Goal: Task Accomplishment & Management: Complete application form

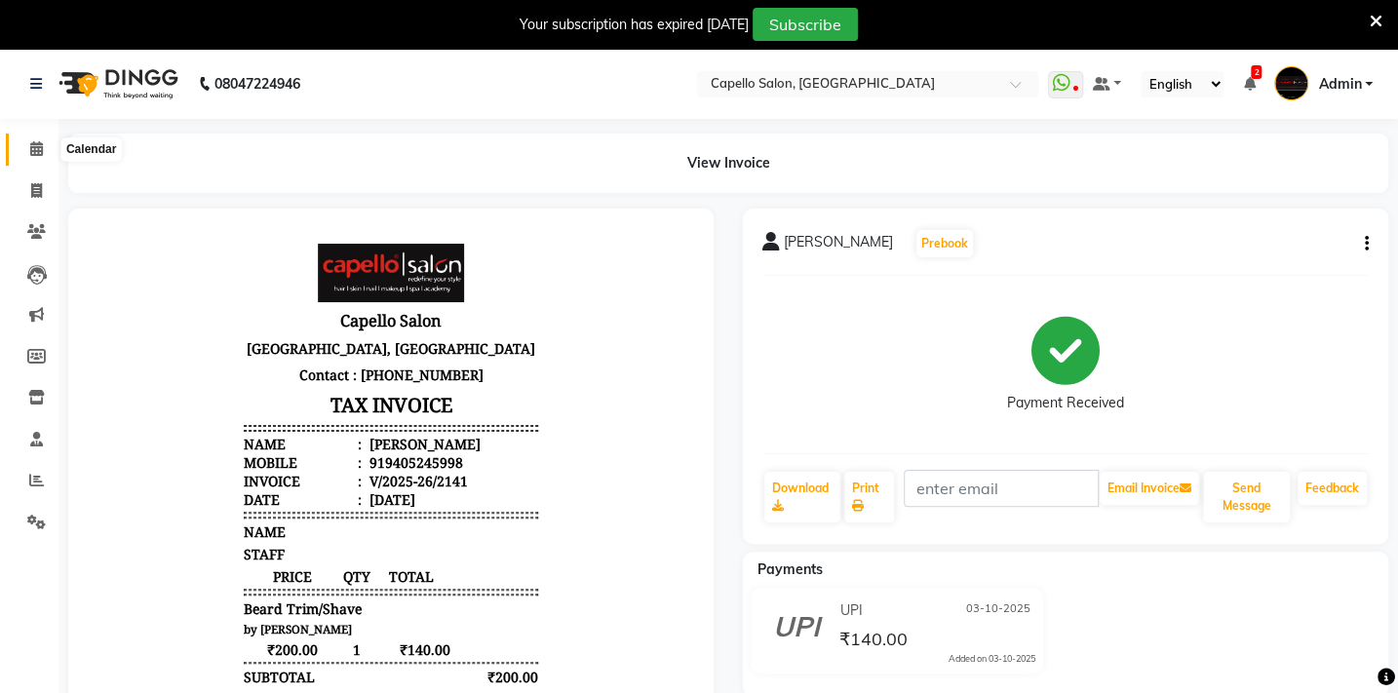
click at [31, 144] on icon at bounding box center [36, 148] width 13 height 15
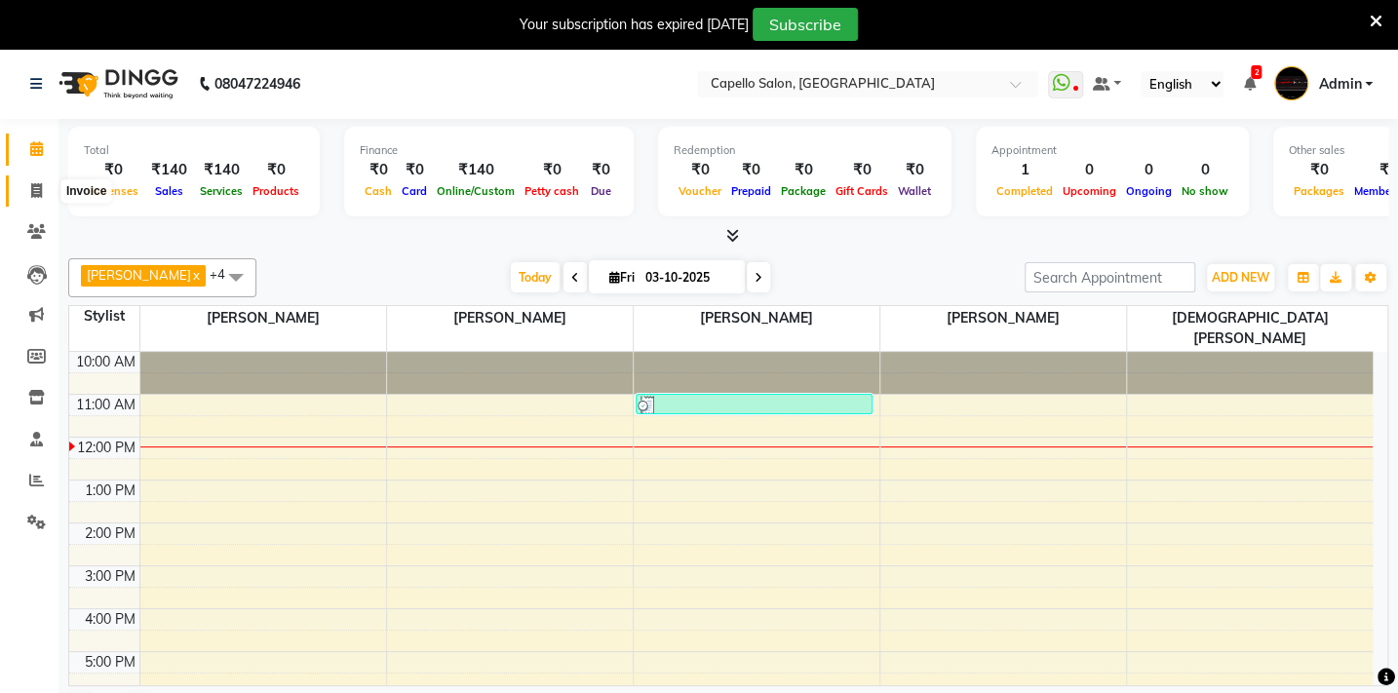
click at [38, 185] on icon at bounding box center [36, 190] width 11 height 15
select select "service"
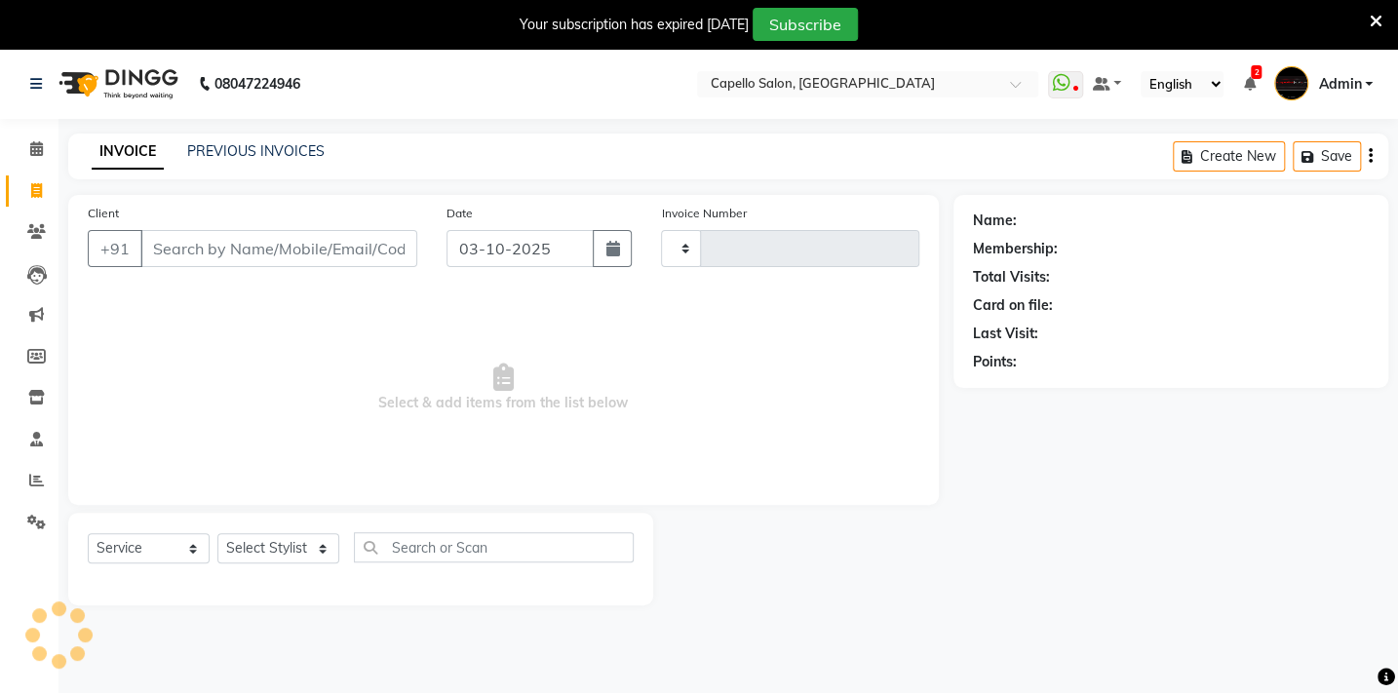
type input "2142"
select select "810"
click at [212, 254] on input "Client" at bounding box center [278, 248] width 277 height 37
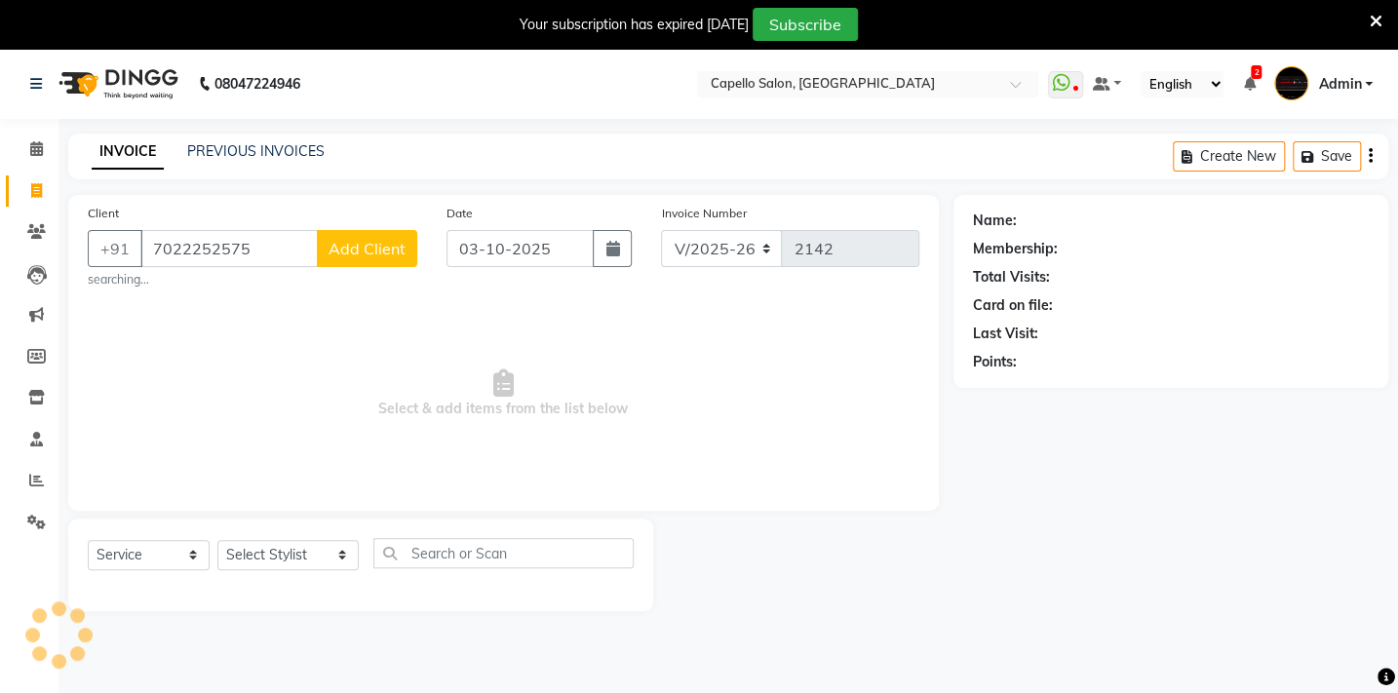
type input "7022252575"
click at [361, 242] on span "Add Client" at bounding box center [366, 248] width 77 height 19
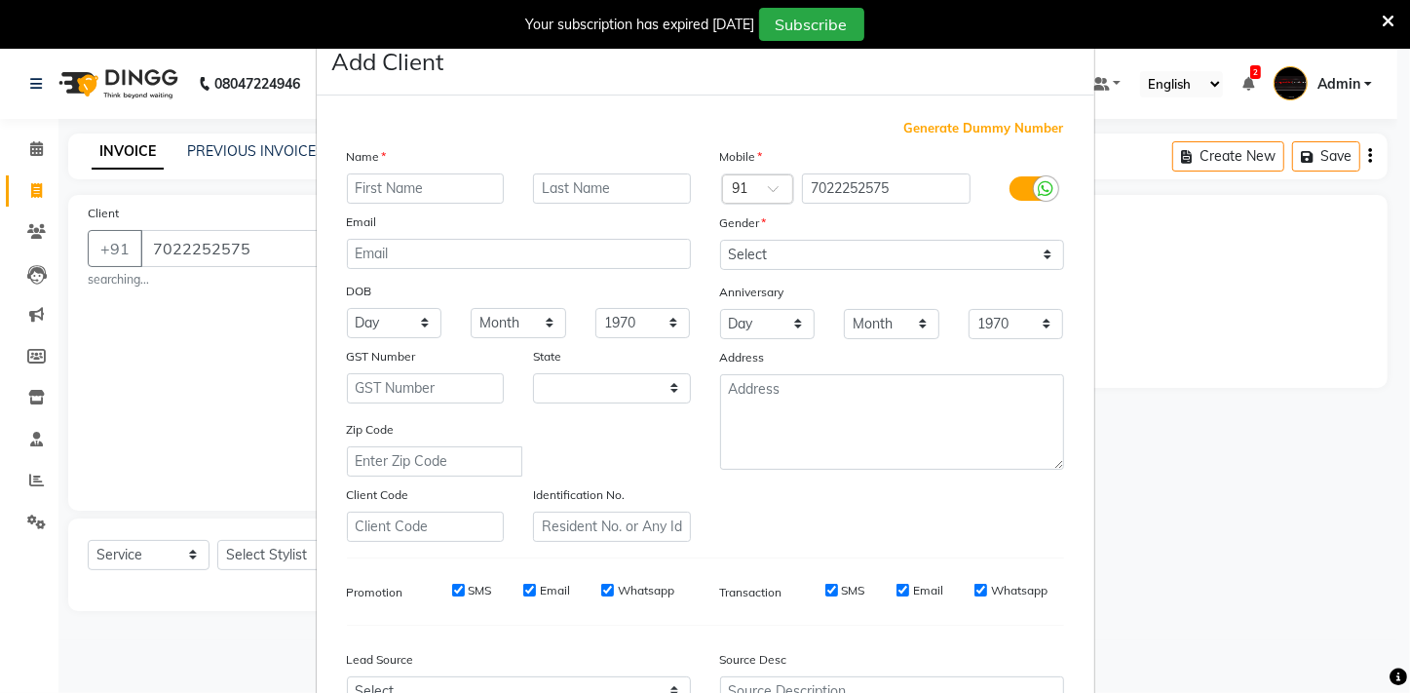
select select "22"
click at [378, 201] on input "text" at bounding box center [426, 188] width 158 height 30
type input "[PERSON_NAME]"
click at [770, 229] on div "Gender" at bounding box center [892, 225] width 373 height 27
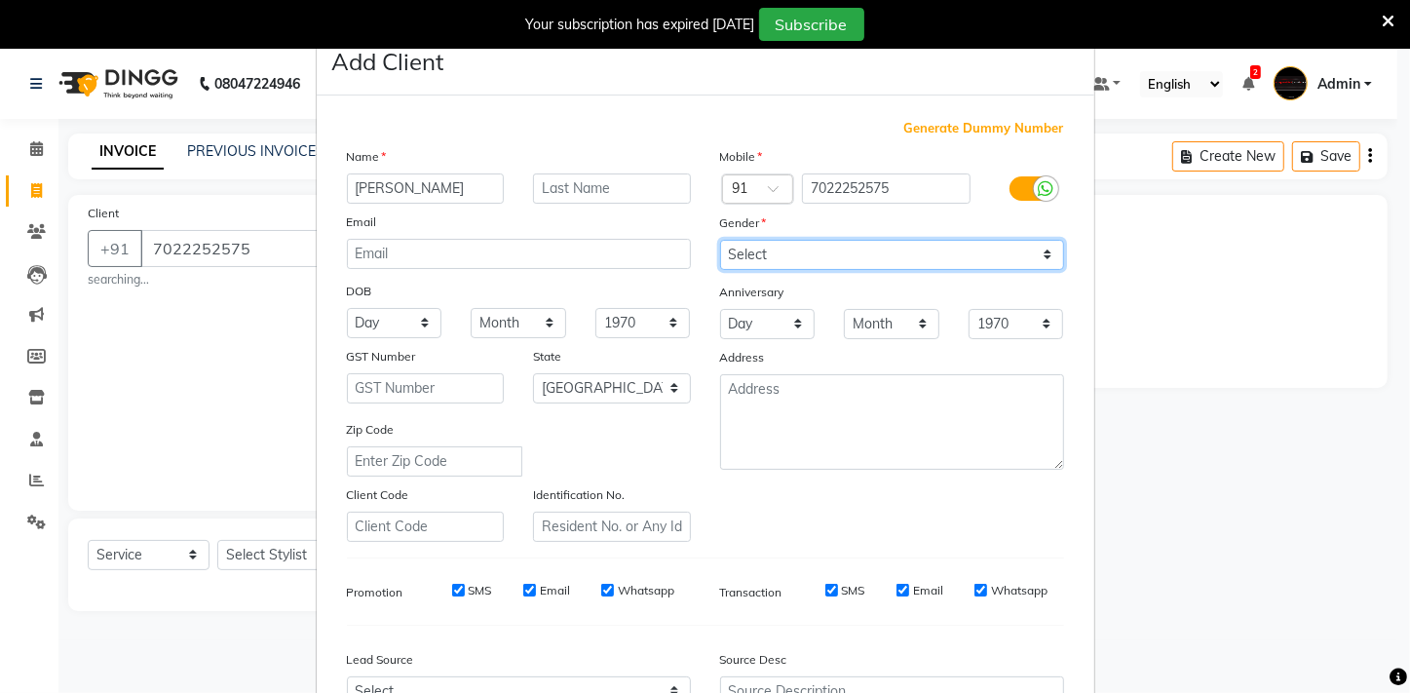
click at [770, 251] on select "Select [DEMOGRAPHIC_DATA] [DEMOGRAPHIC_DATA] Other Prefer Not To Say" at bounding box center [892, 255] width 344 height 30
select select "[DEMOGRAPHIC_DATA]"
click at [720, 240] on select "Select [DEMOGRAPHIC_DATA] [DEMOGRAPHIC_DATA] Other Prefer Not To Say" at bounding box center [892, 255] width 344 height 30
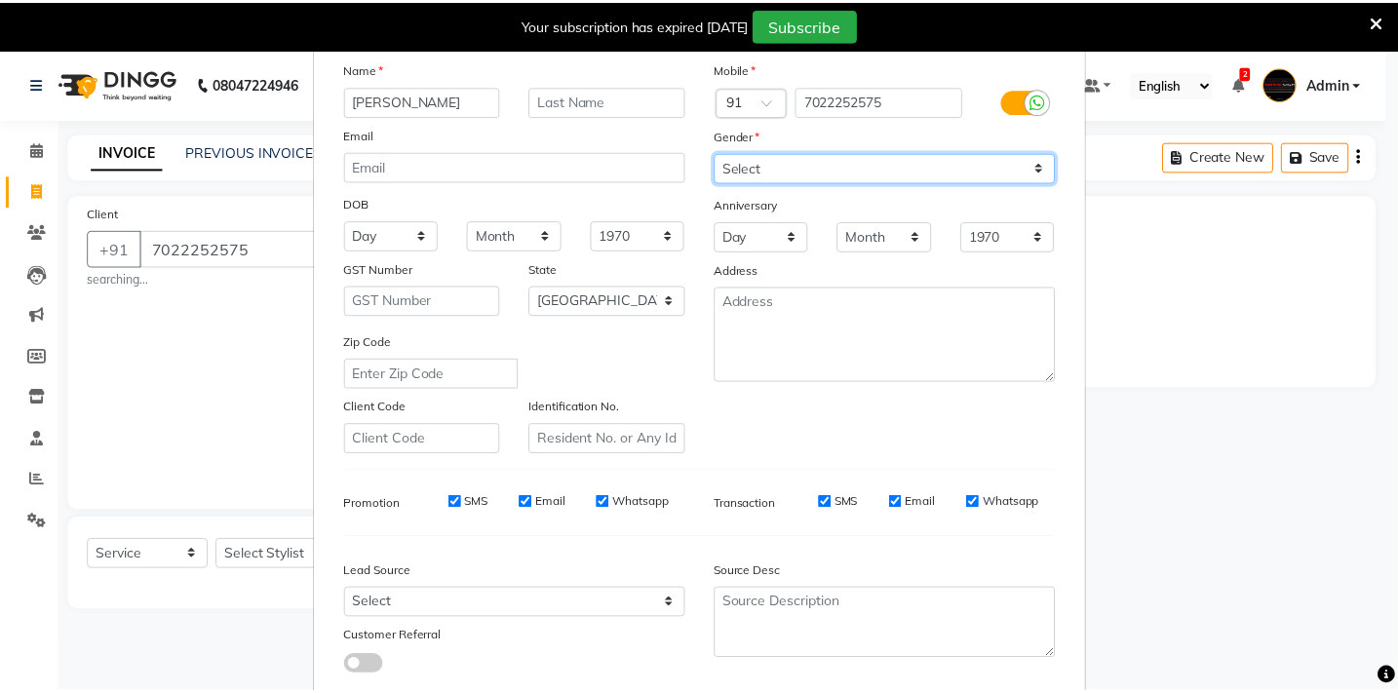
scroll to position [212, 0]
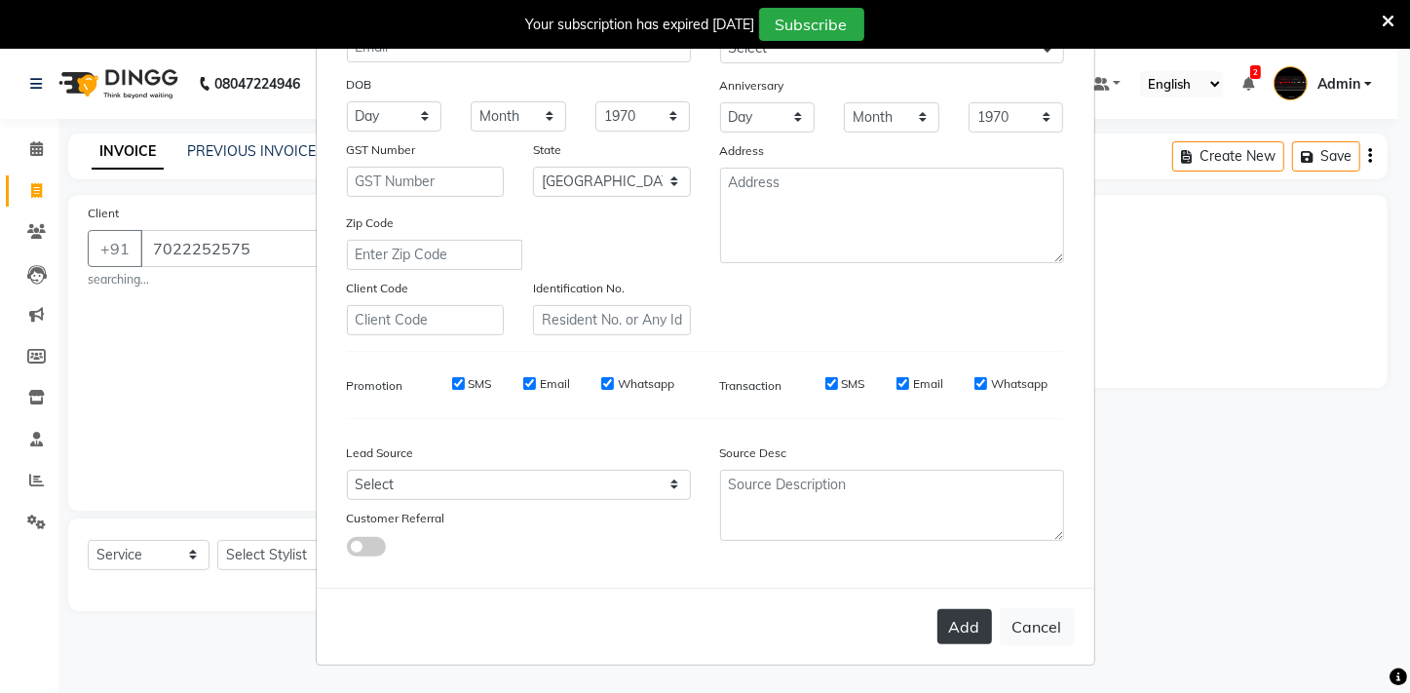
click at [943, 626] on button "Add" at bounding box center [965, 626] width 55 height 35
select select
select select "null"
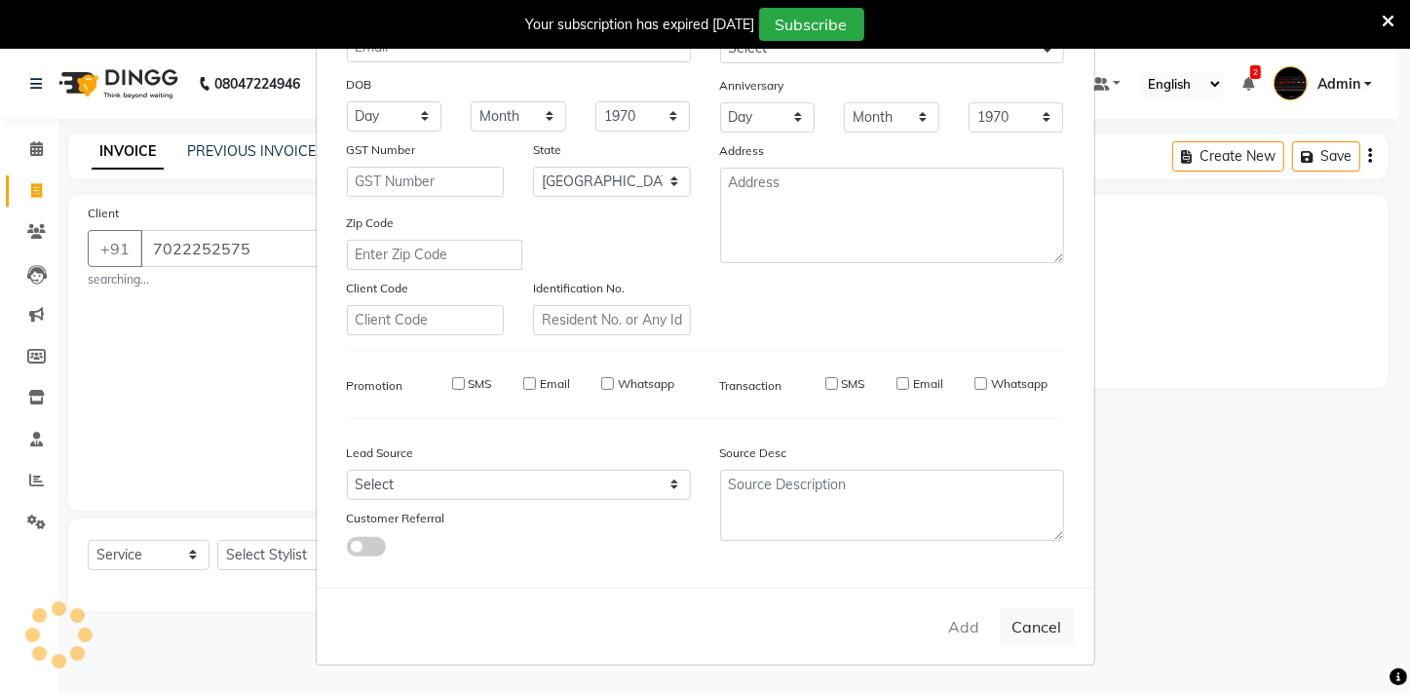
select select
checkbox input "false"
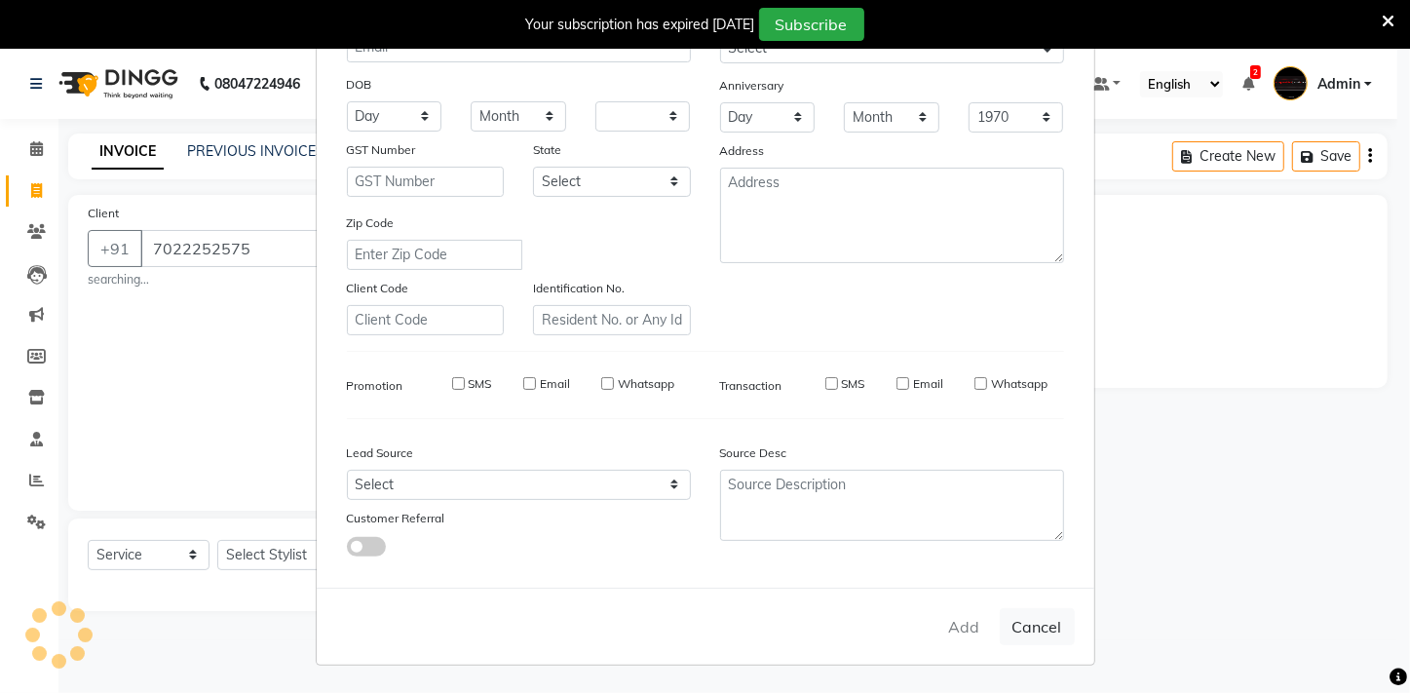
checkbox input "false"
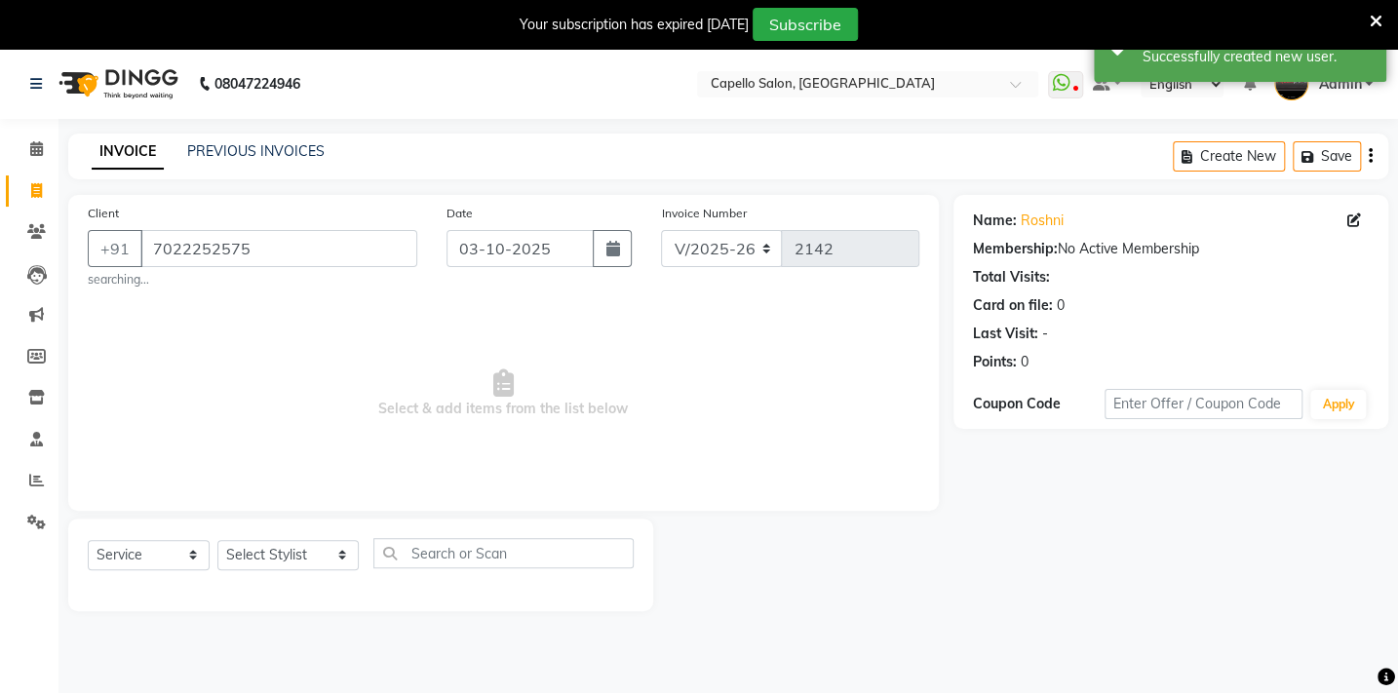
scroll to position [49, 0]
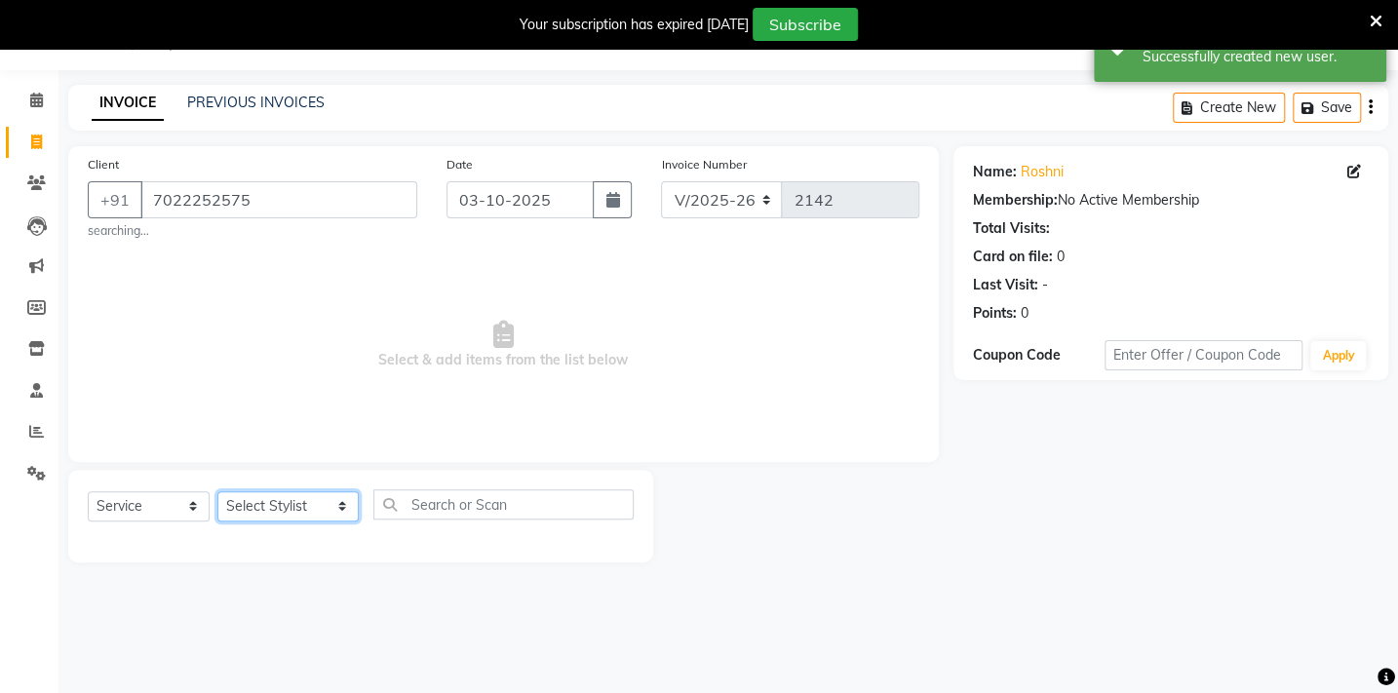
click at [315, 500] on select "Select Stylist Admin [PERSON_NAME] BHARTI [PERSON_NAME] [PERSON_NAME] Gadhchiro…" at bounding box center [287, 506] width 141 height 30
select select "87815"
click at [217, 491] on select "Select Stylist Admin [PERSON_NAME] BHARTI [PERSON_NAME] [PERSON_NAME] Gadhchiro…" at bounding box center [287, 506] width 141 height 30
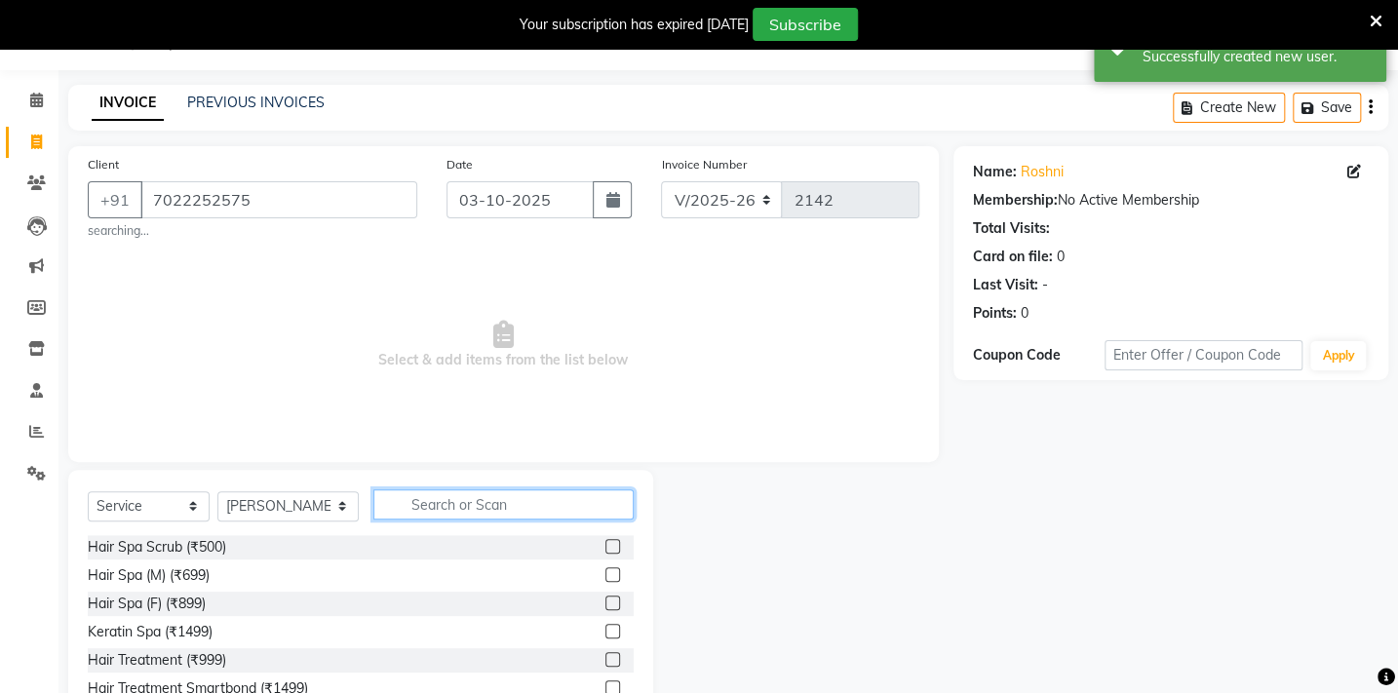
click at [431, 507] on input "text" at bounding box center [503, 504] width 260 height 30
click at [418, 507] on input "text" at bounding box center [503, 504] width 260 height 30
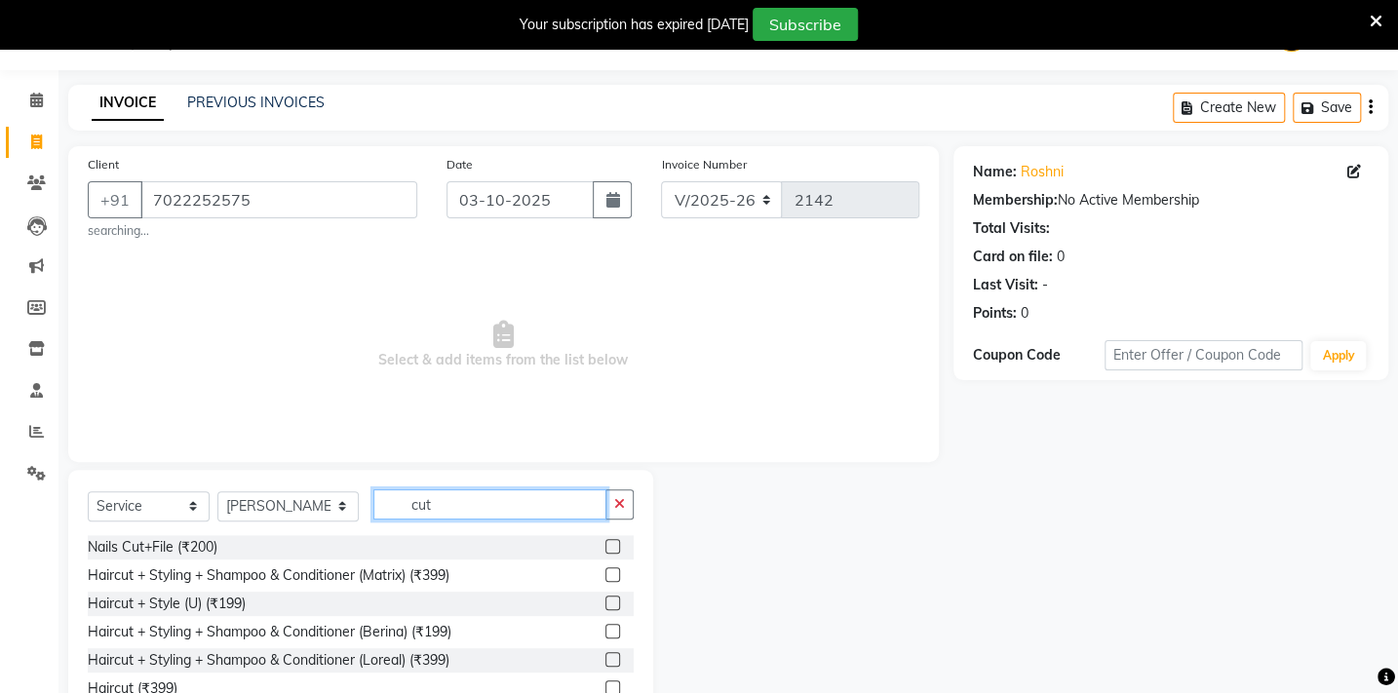
type input "cut"
click at [605, 598] on label at bounding box center [612, 602] width 15 height 15
click at [605, 598] on input "checkbox" at bounding box center [611, 603] width 13 height 13
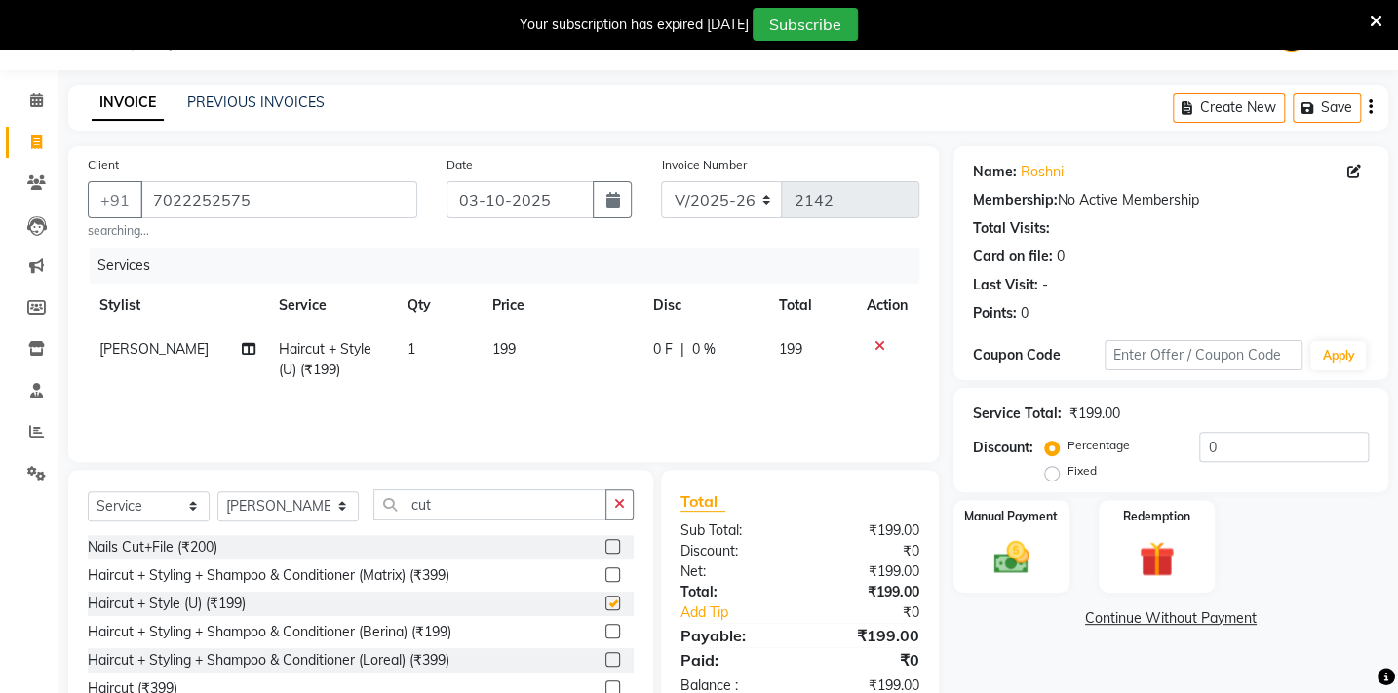
checkbox input "false"
click at [497, 344] on span "199" at bounding box center [503, 349] width 23 height 18
select select "87815"
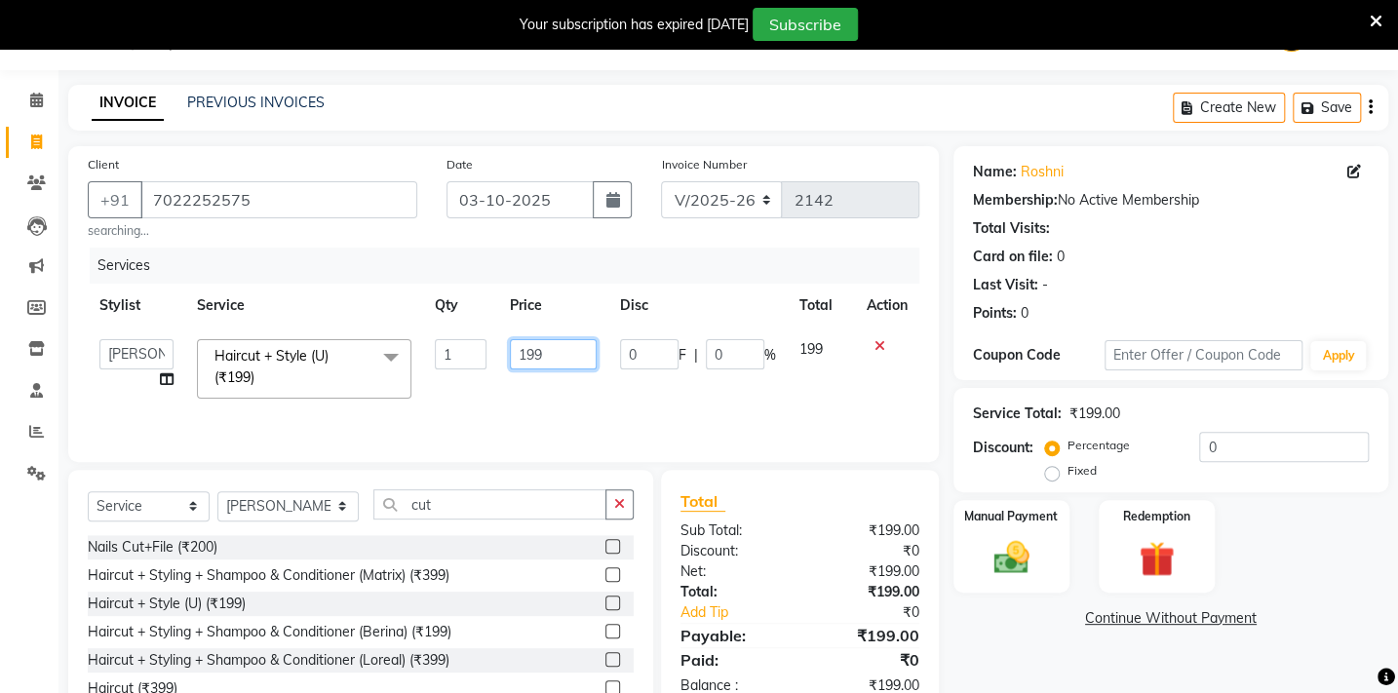
drag, startPoint x: 554, startPoint y: 343, endPoint x: 381, endPoint y: 375, distance: 175.5
click at [381, 375] on tr "Admin [PERSON_NAME] BHARTI [PERSON_NAME] [PERSON_NAME] Gadhchiroli [PERSON_NAME…" at bounding box center [503, 368] width 831 height 83
type input "200"
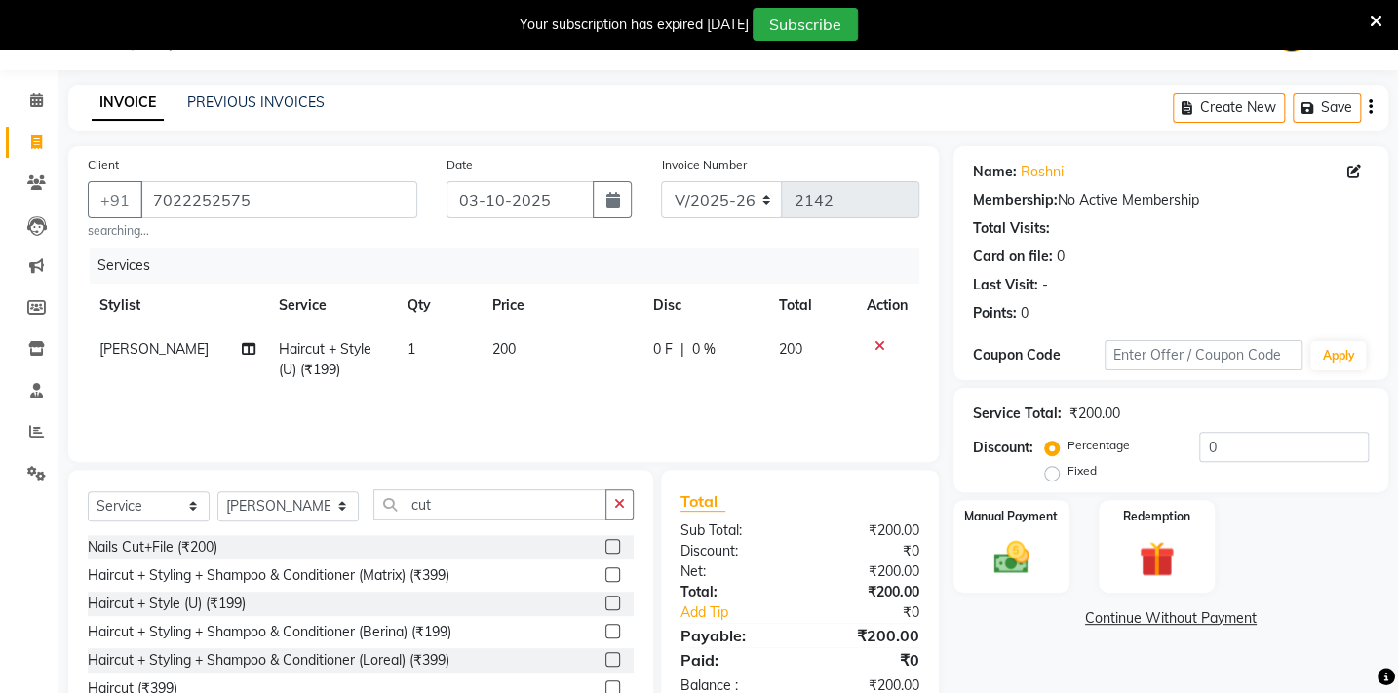
click at [444, 406] on div "Services Stylist Service Qty Price Disc Total Action [PERSON_NAME] Haircut + St…" at bounding box center [503, 345] width 831 height 195
click at [988, 571] on img at bounding box center [1010, 557] width 60 height 43
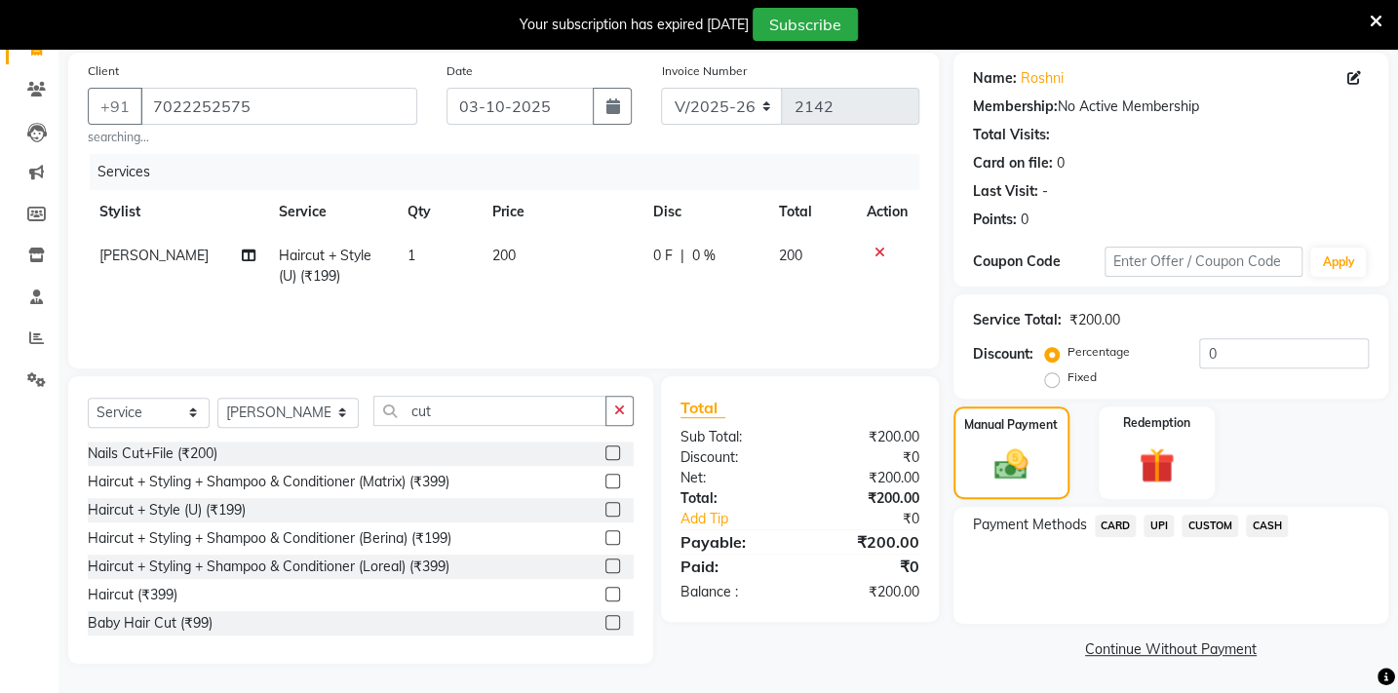
click at [1161, 523] on span "UPI" at bounding box center [1158, 526] width 30 height 22
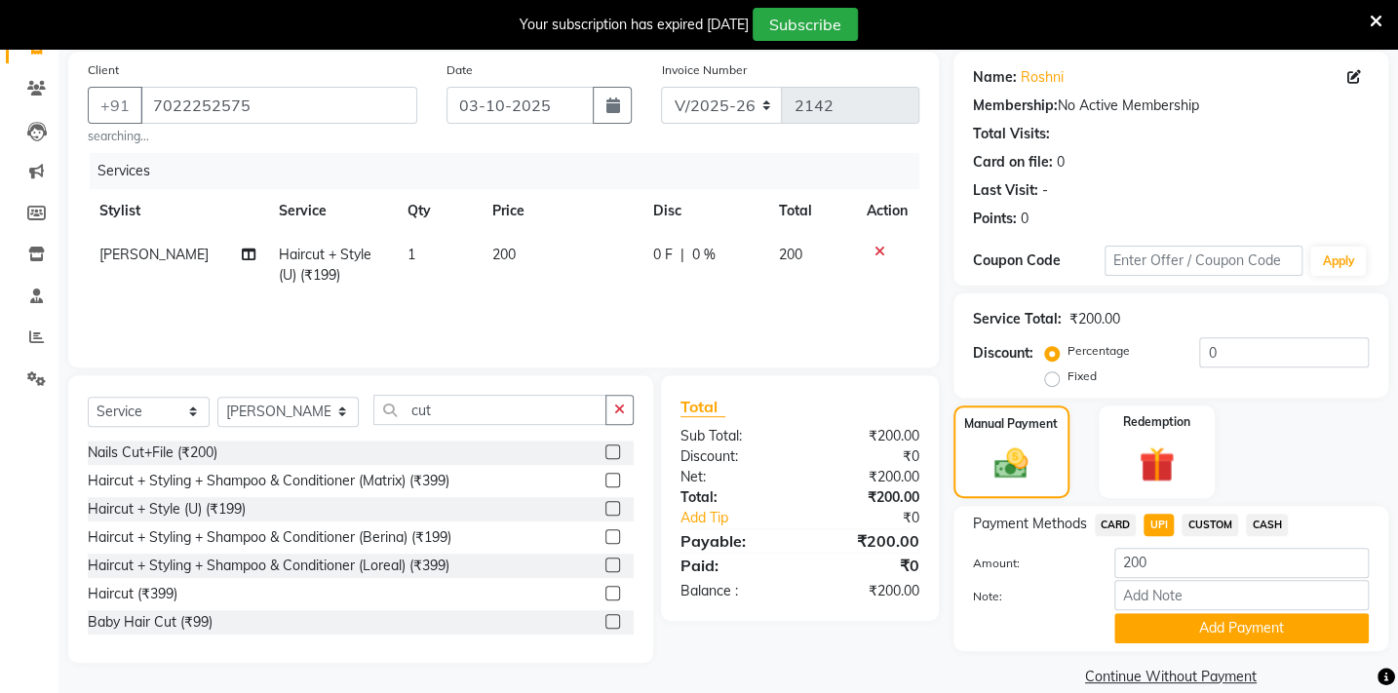
scroll to position [170, 0]
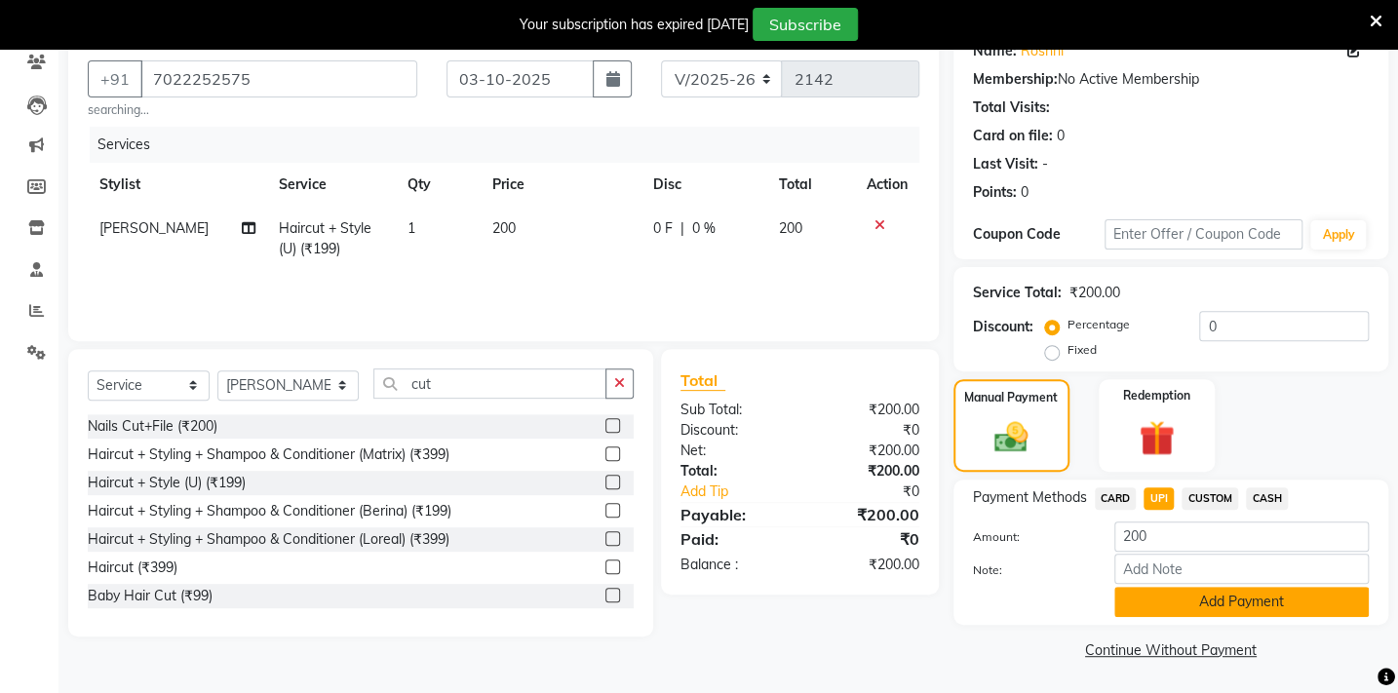
click at [1196, 599] on button "Add Payment" at bounding box center [1241, 602] width 254 height 30
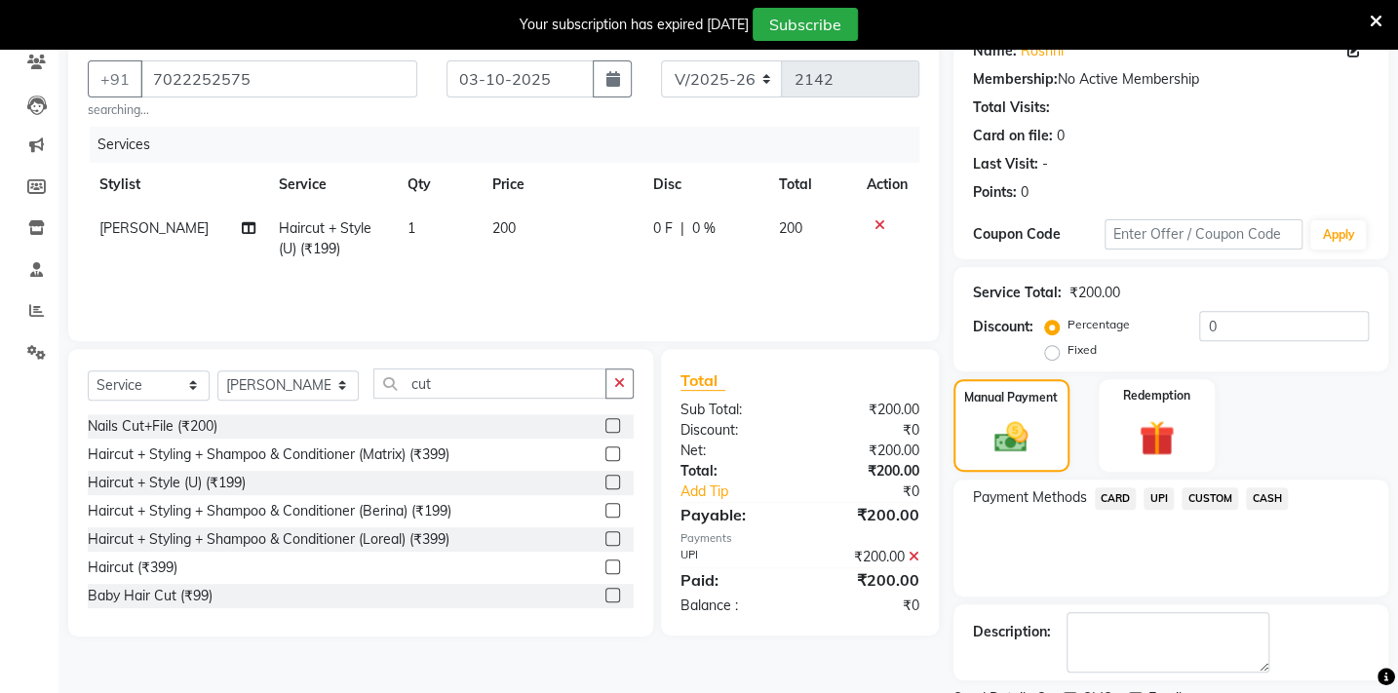
scroll to position [251, 0]
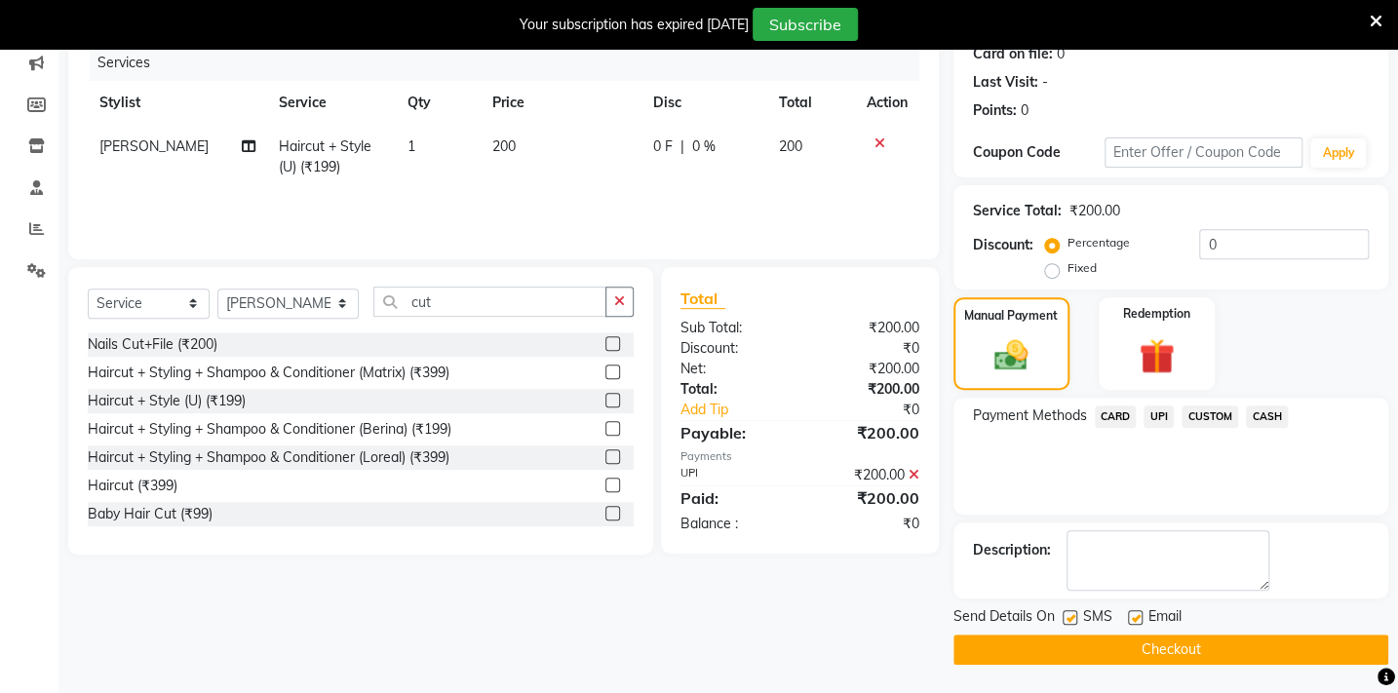
click at [1171, 646] on button "Checkout" at bounding box center [1170, 649] width 435 height 30
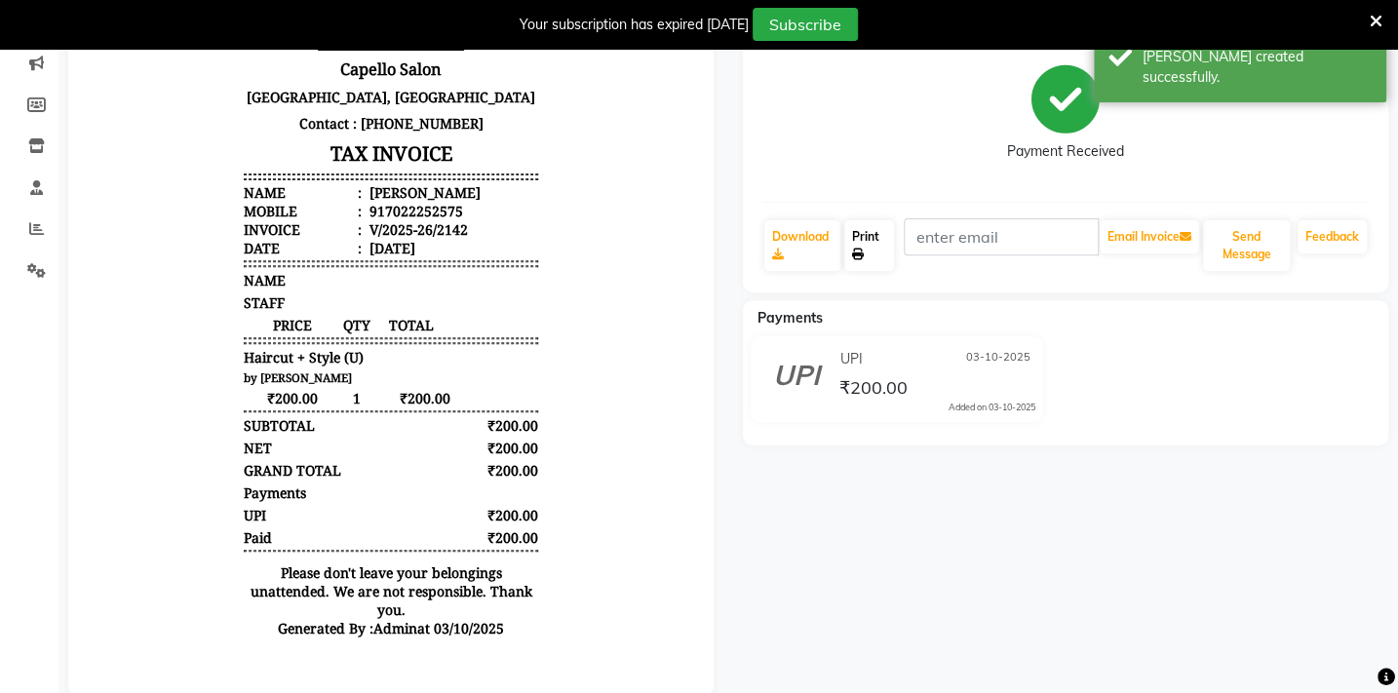
click at [868, 239] on link "Print" at bounding box center [869, 245] width 50 height 51
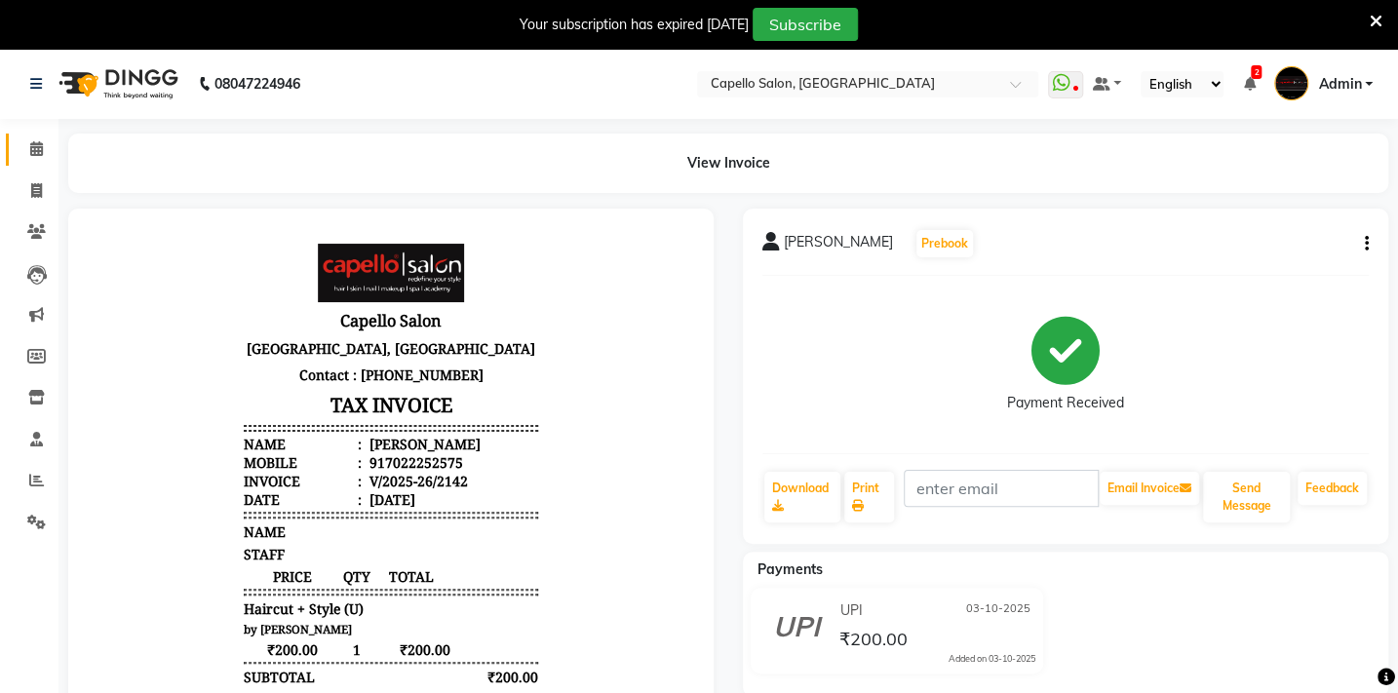
click at [32, 147] on icon at bounding box center [36, 148] width 13 height 15
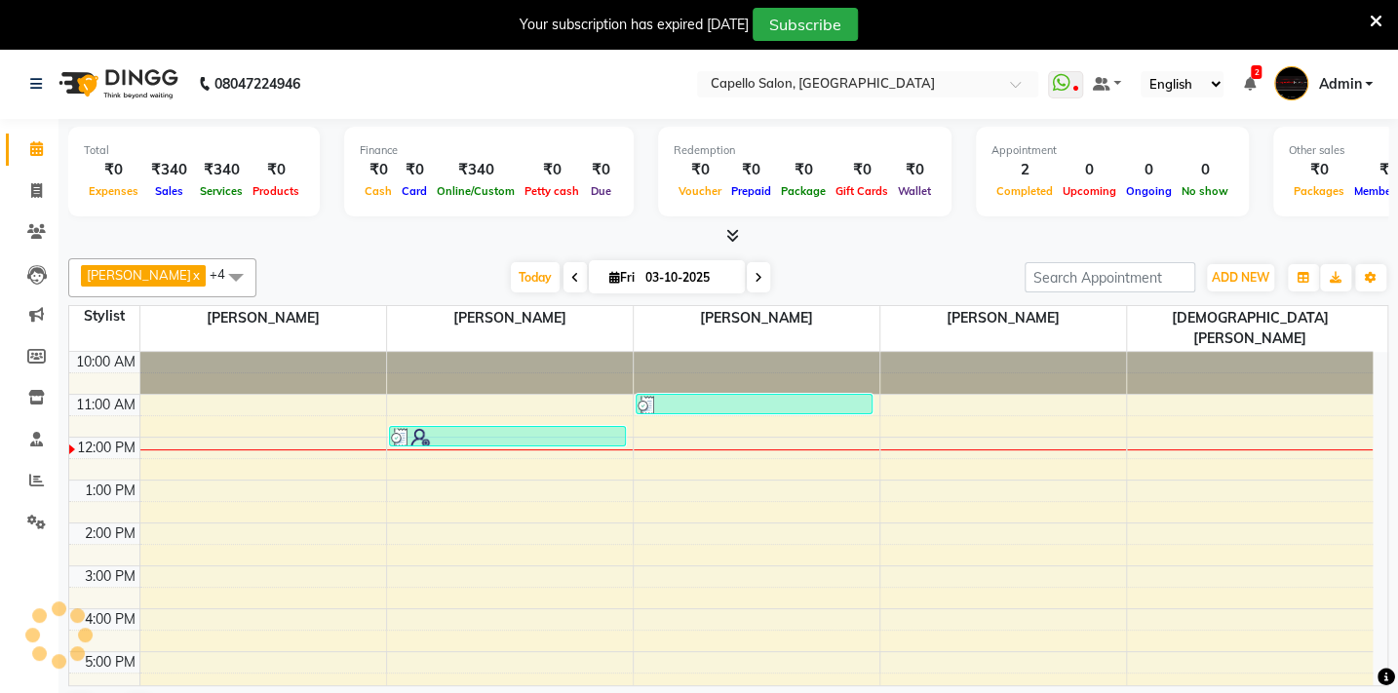
scroll to position [78, 0]
